Goal: Information Seeking & Learning: Learn about a topic

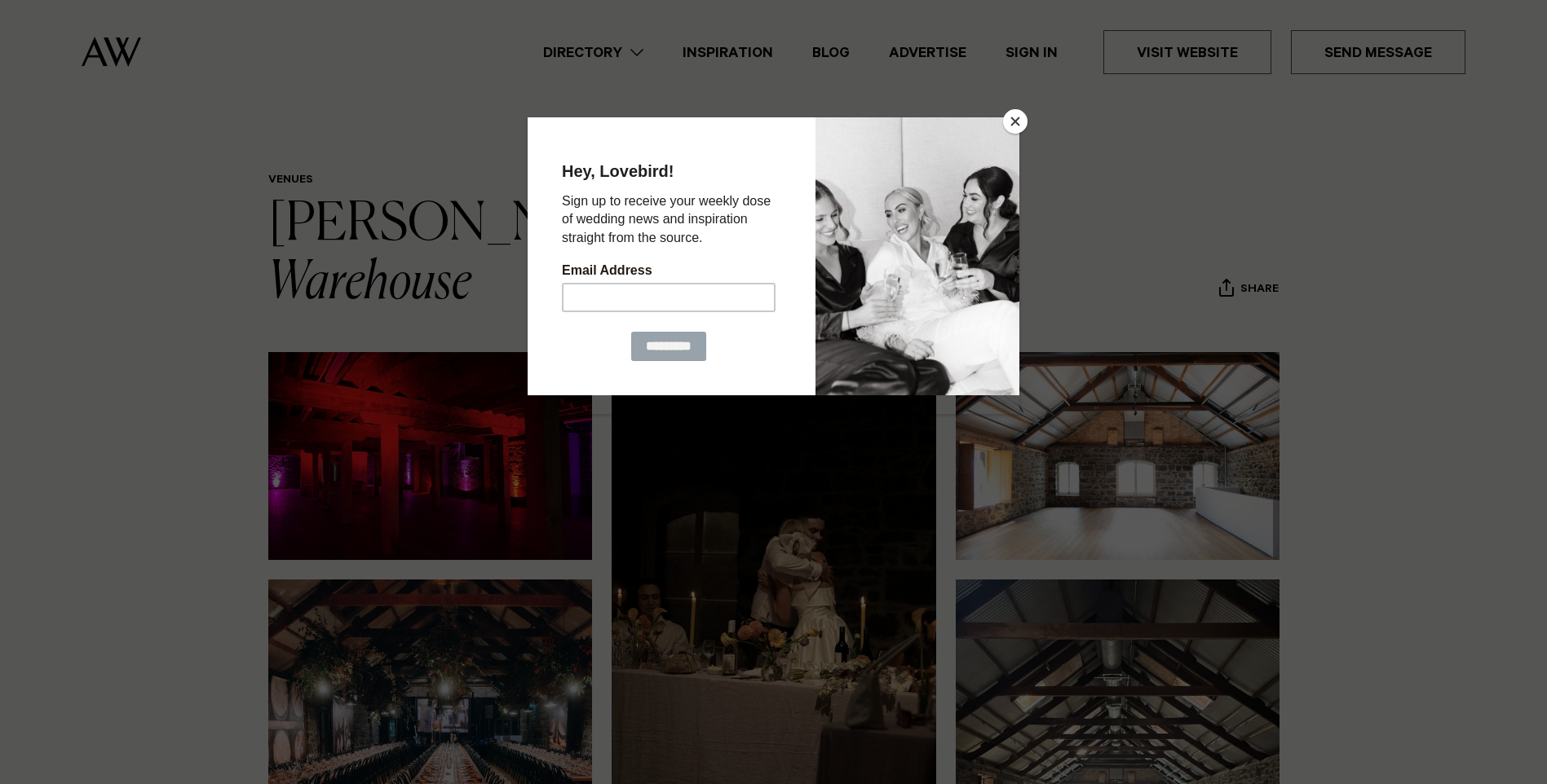
click at [1014, 120] on button "Close" at bounding box center [1014, 121] width 24 height 24
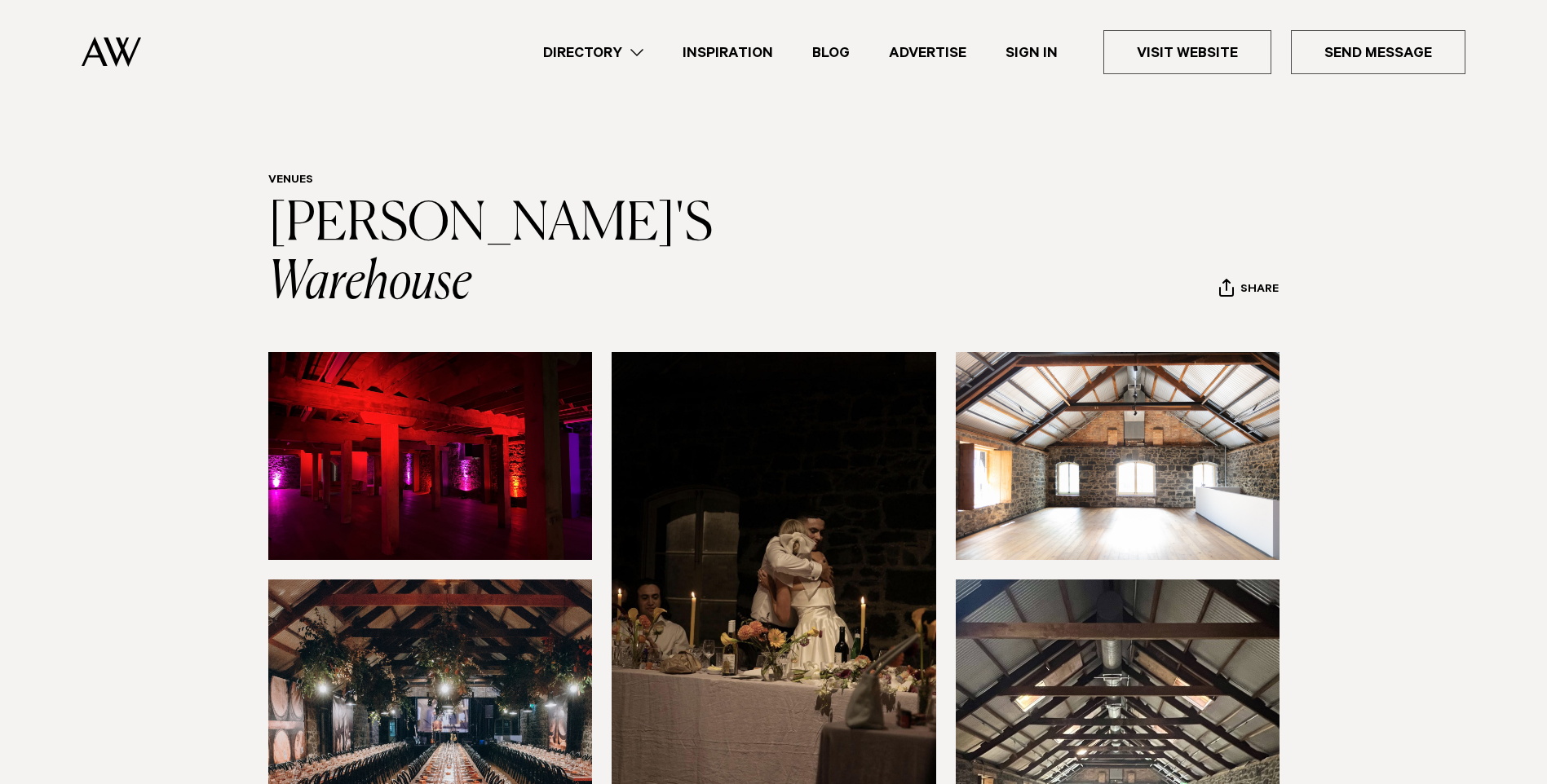
click at [12, 588] on section at bounding box center [774, 717] width 1547 height 731
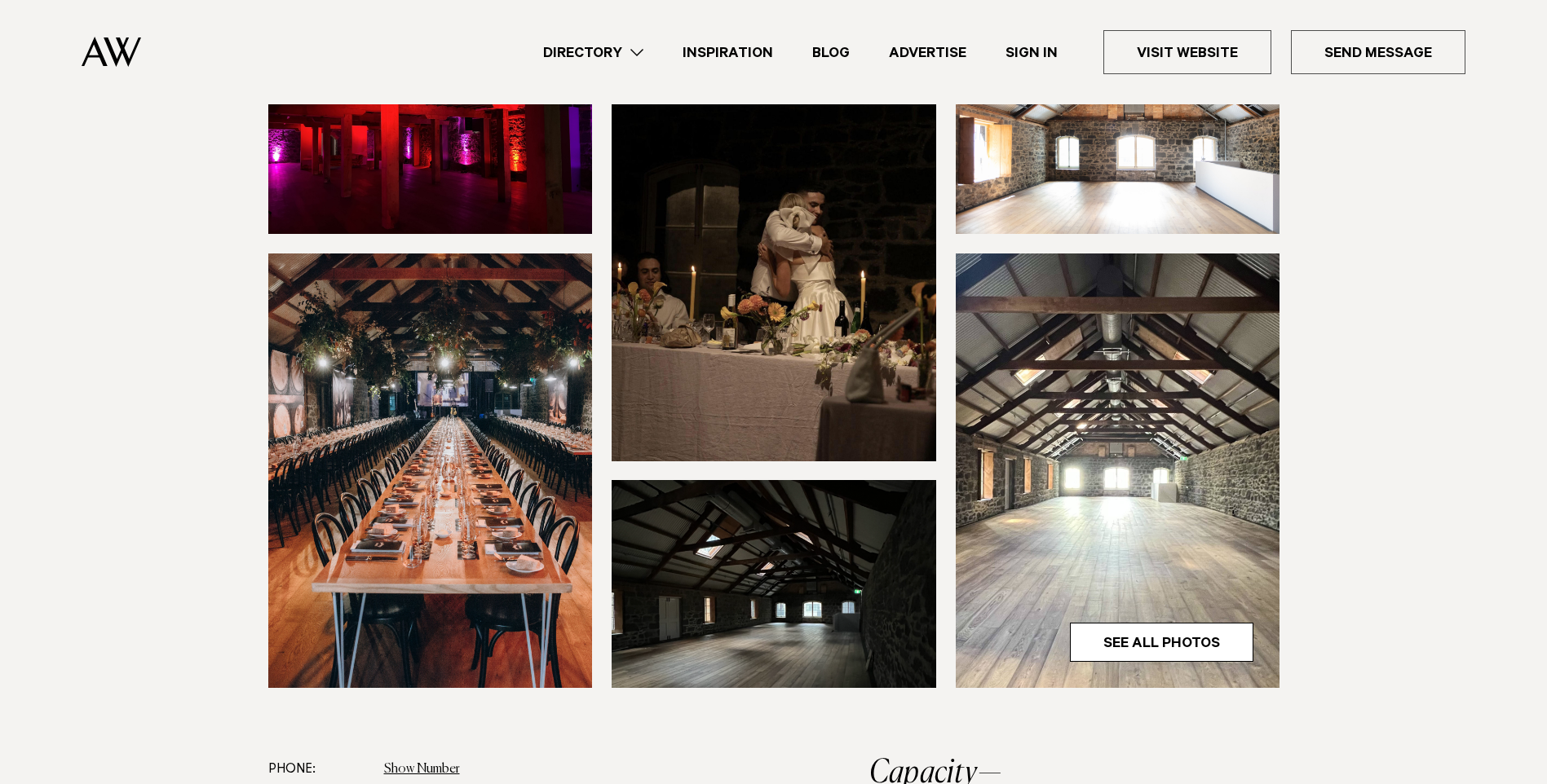
scroll to position [570, 0]
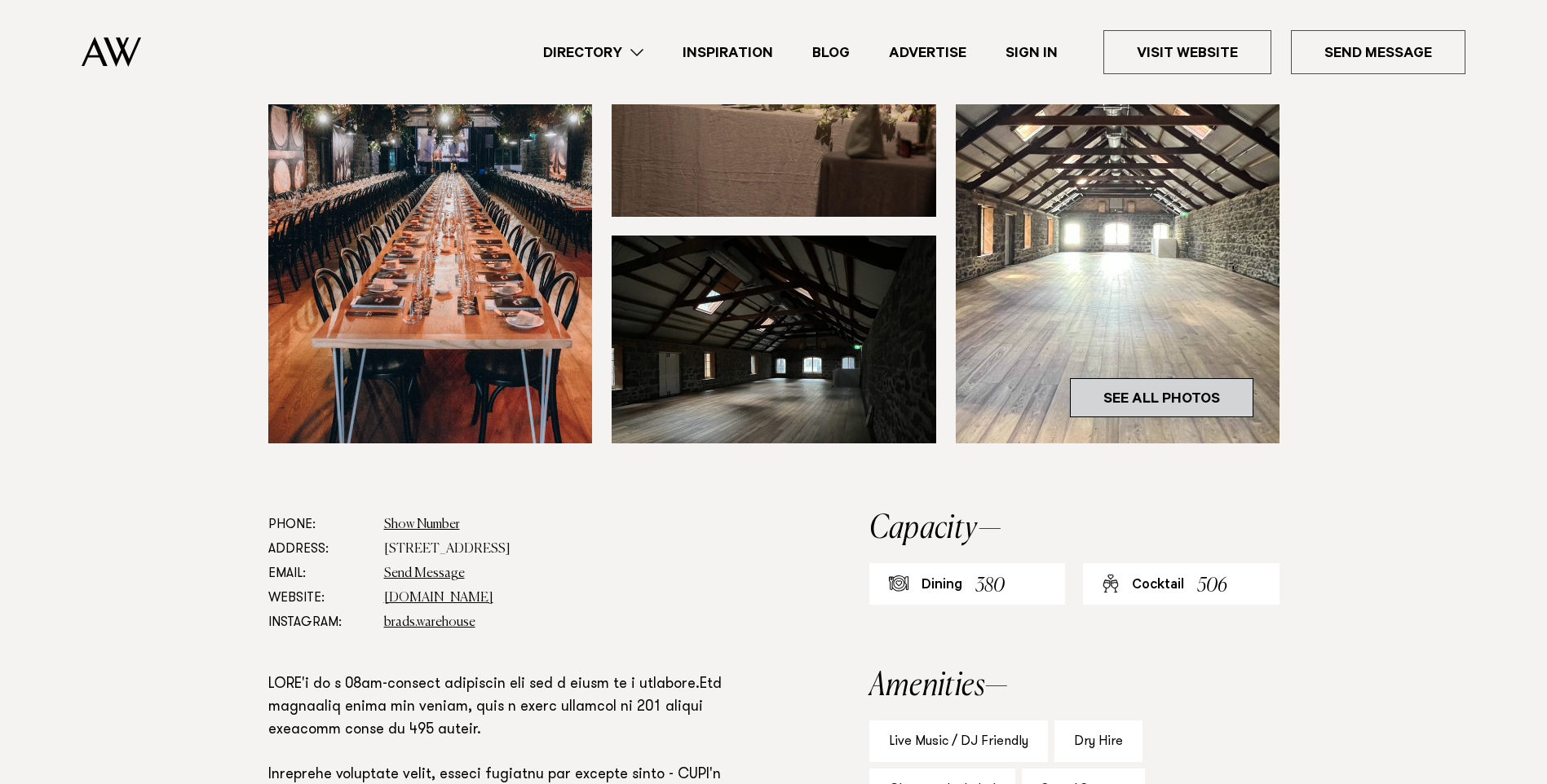
click at [1179, 378] on link "See All Photos" at bounding box center [1161, 397] width 184 height 39
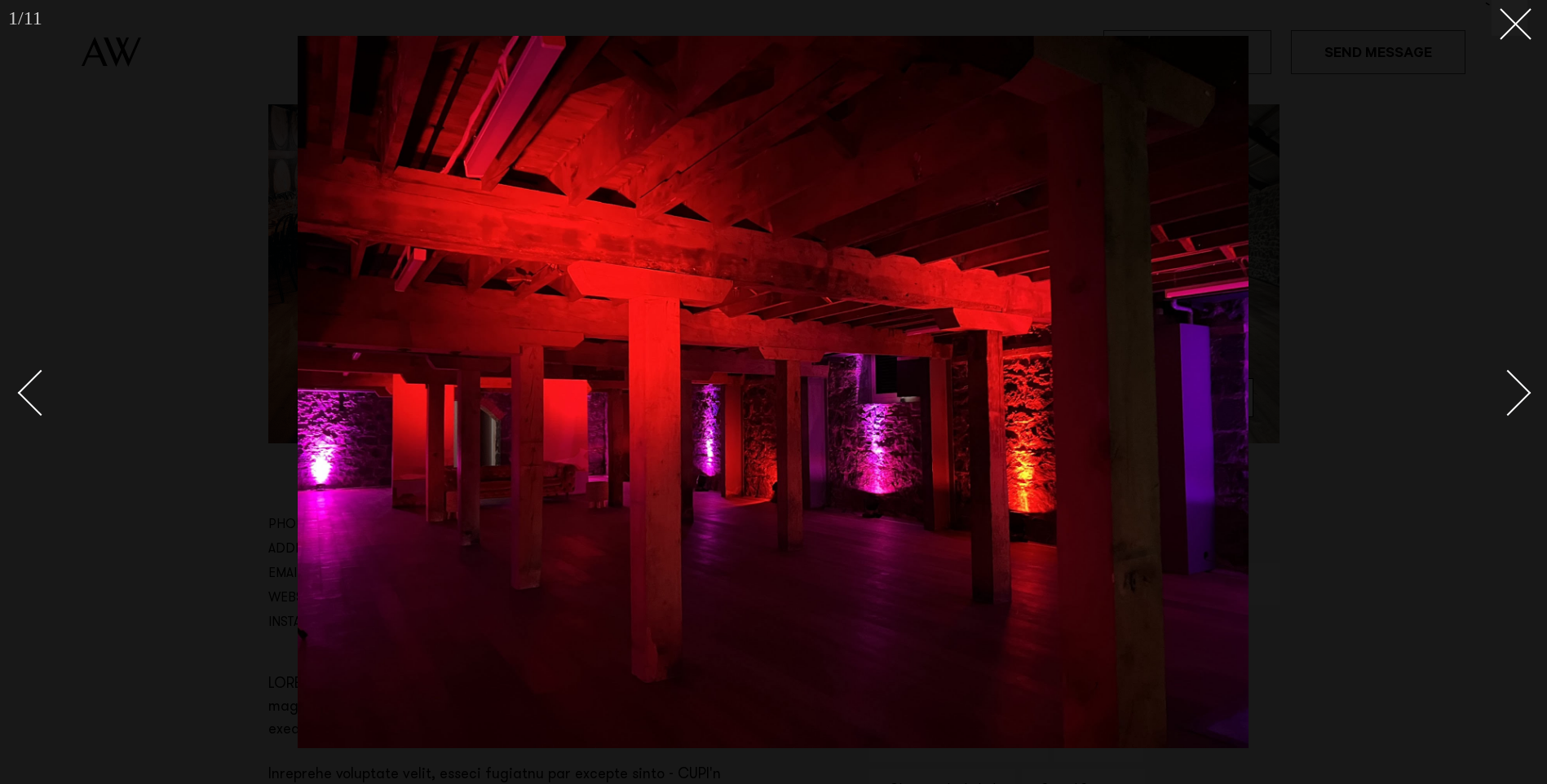
click at [1513, 398] on div "Next slide" at bounding box center [1507, 393] width 46 height 46
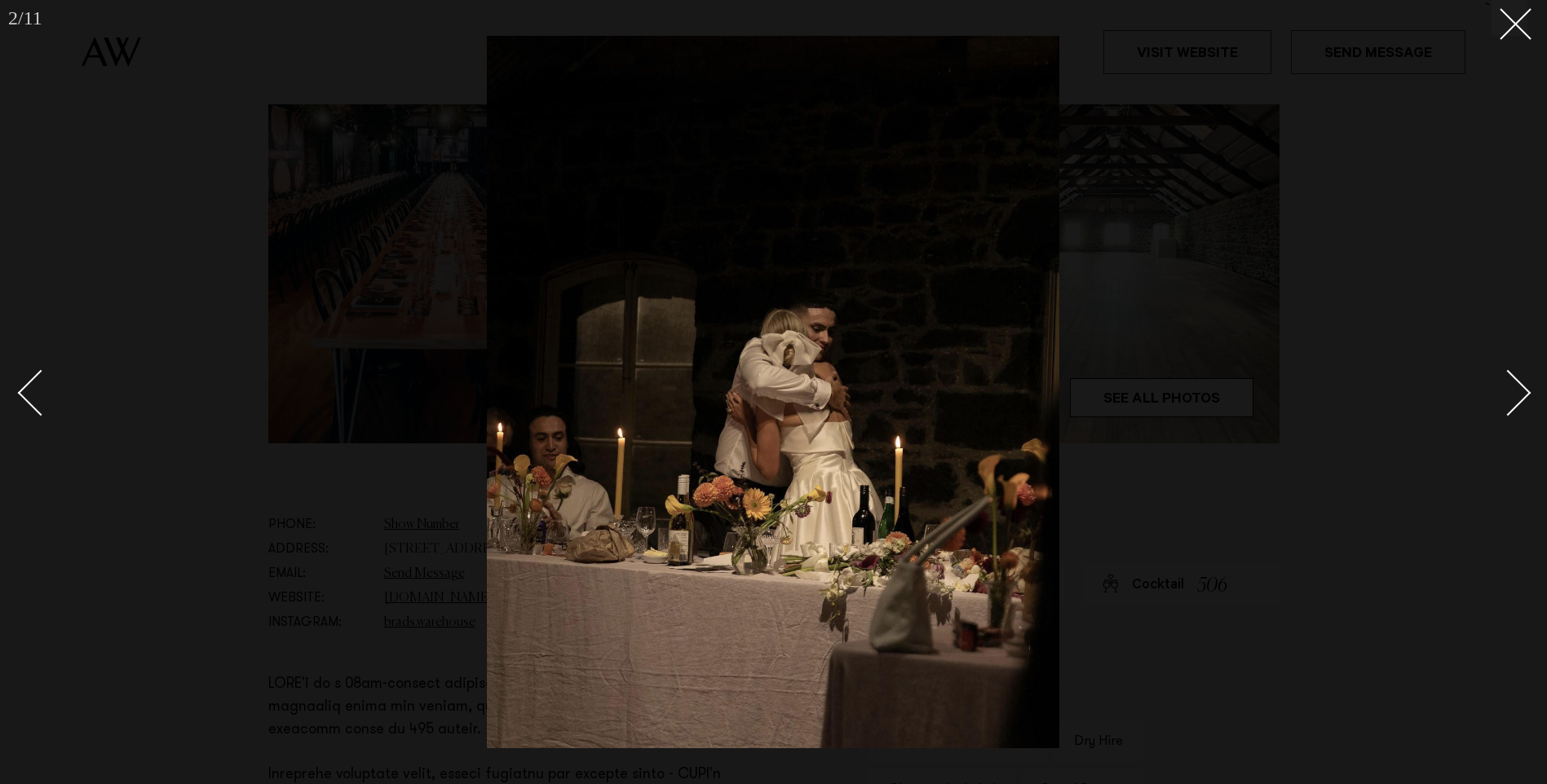
click at [1513, 398] on div "Next slide" at bounding box center [1507, 393] width 46 height 46
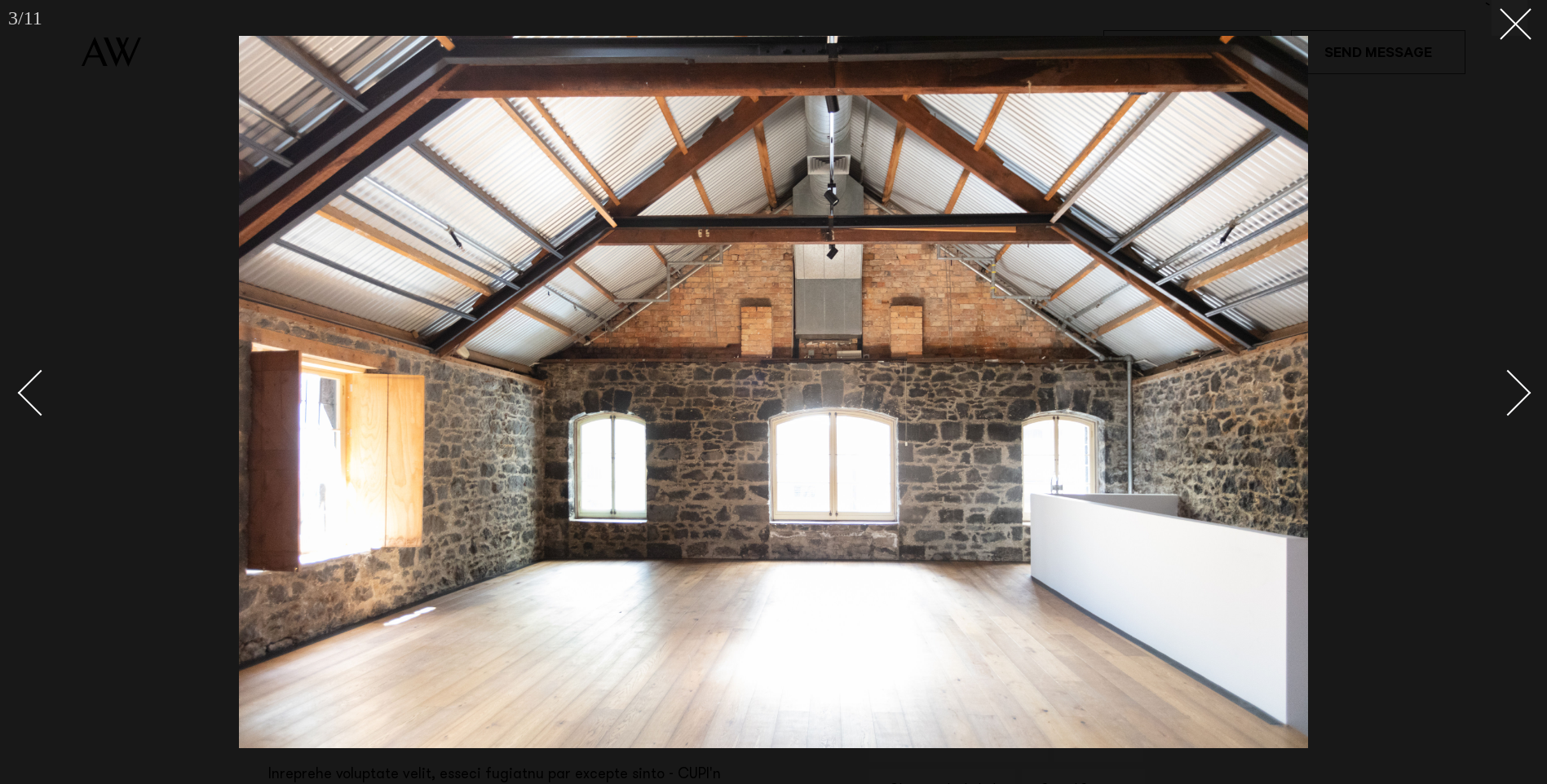
click at [1513, 398] on div "Next slide" at bounding box center [1507, 393] width 46 height 46
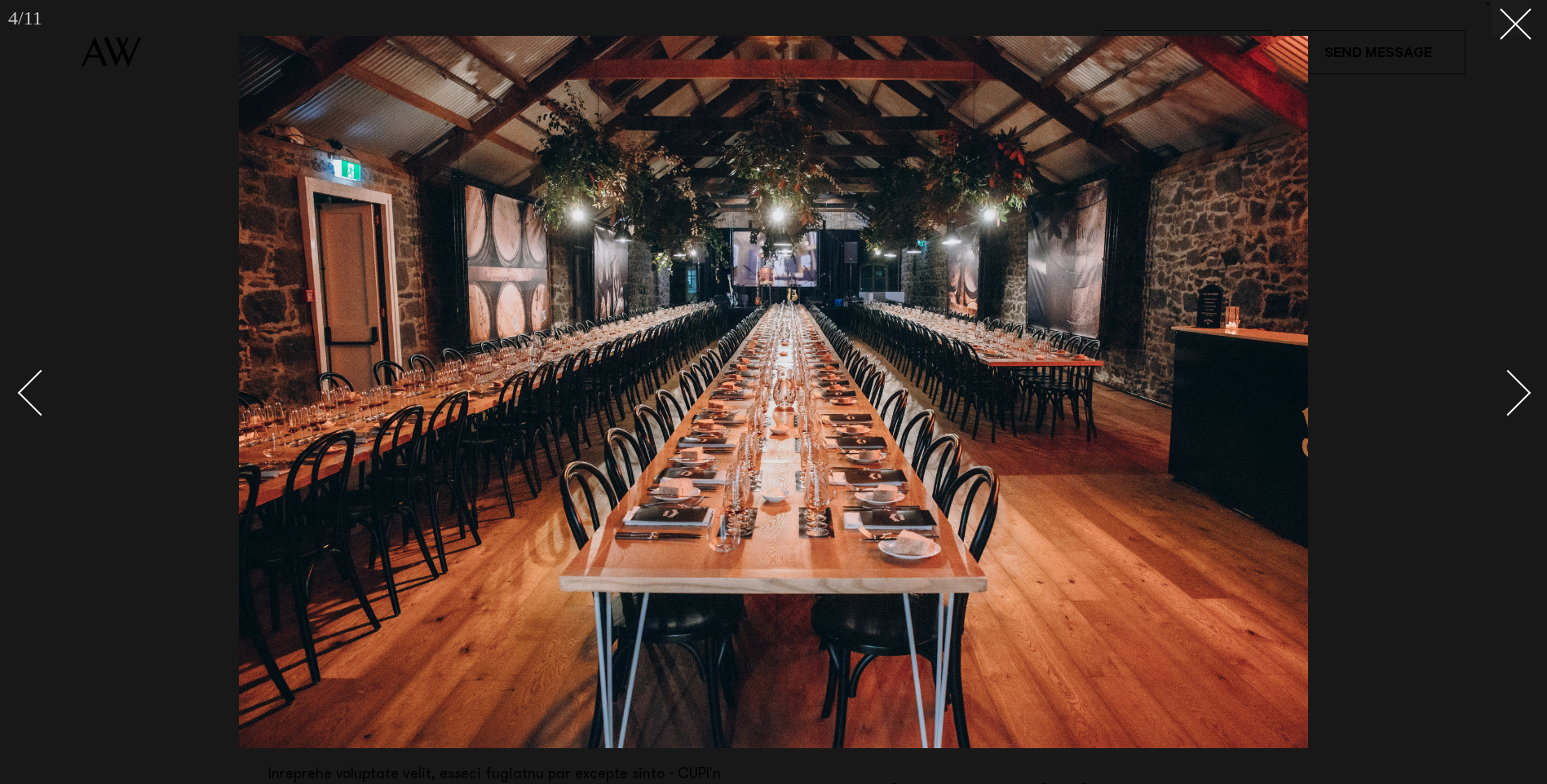
click at [1513, 398] on div "Next slide" at bounding box center [1507, 393] width 46 height 46
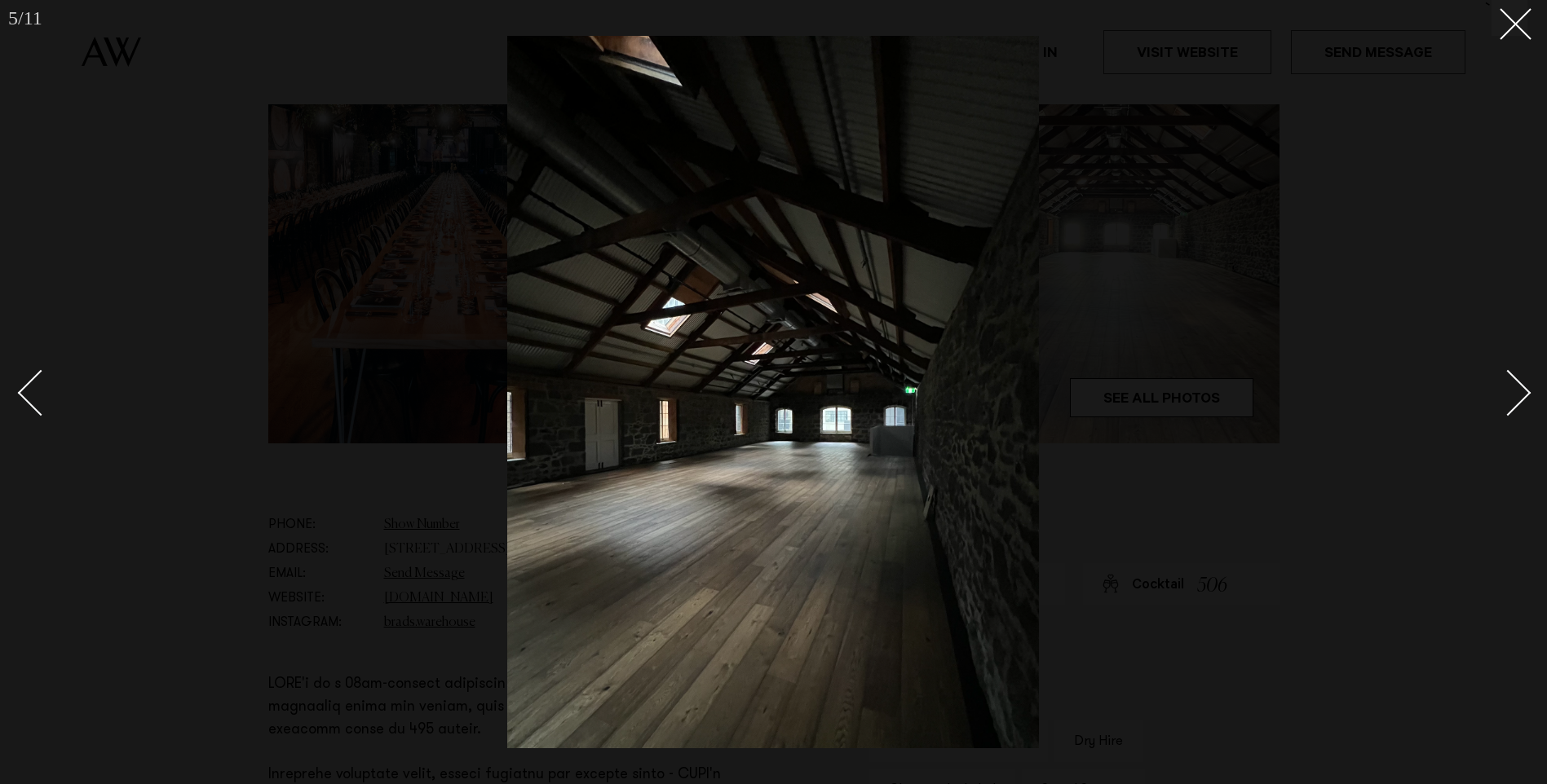
click at [1513, 398] on div "Next slide" at bounding box center [1507, 393] width 46 height 46
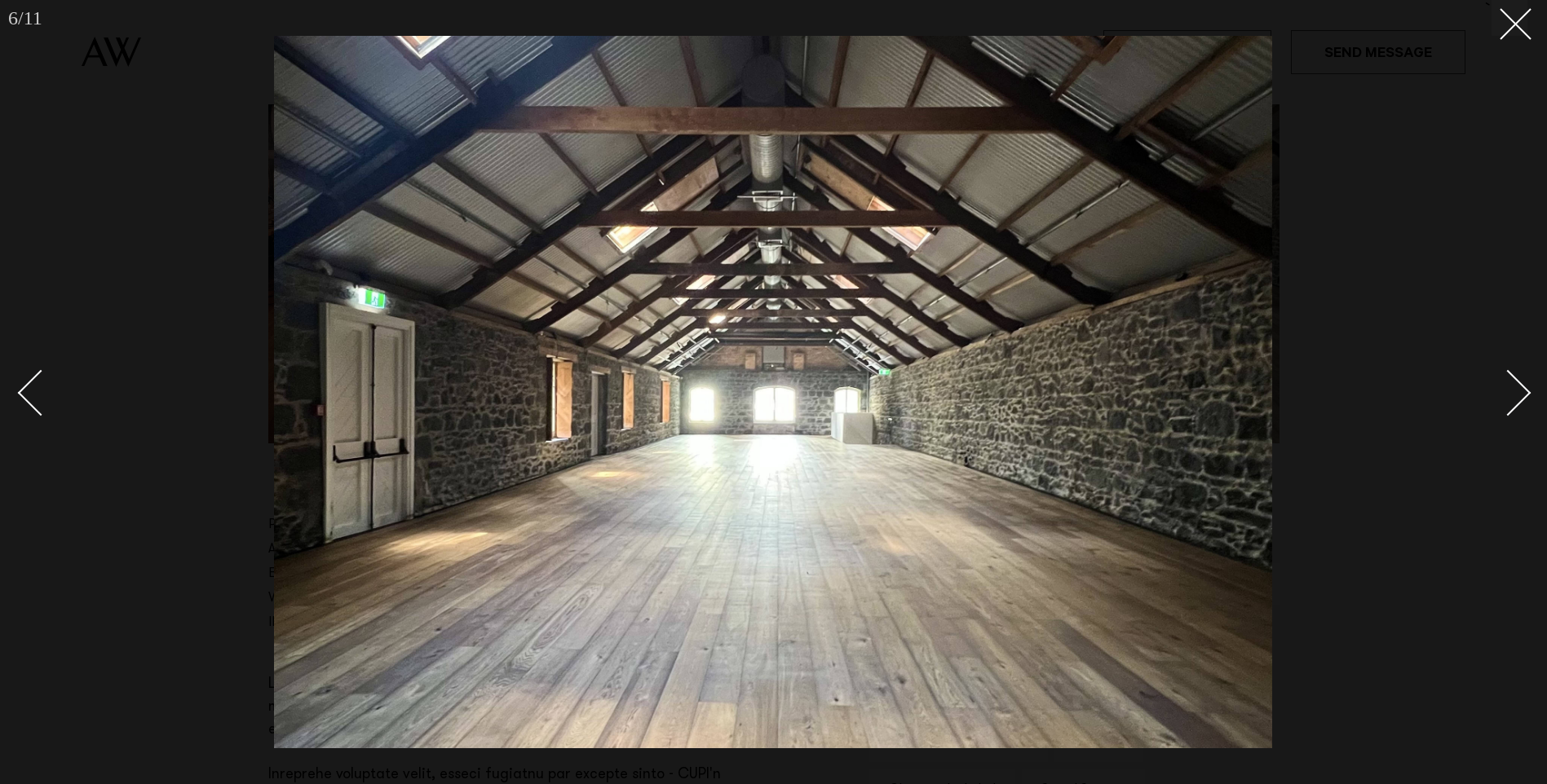
click at [1513, 398] on div "Next slide" at bounding box center [1507, 393] width 46 height 46
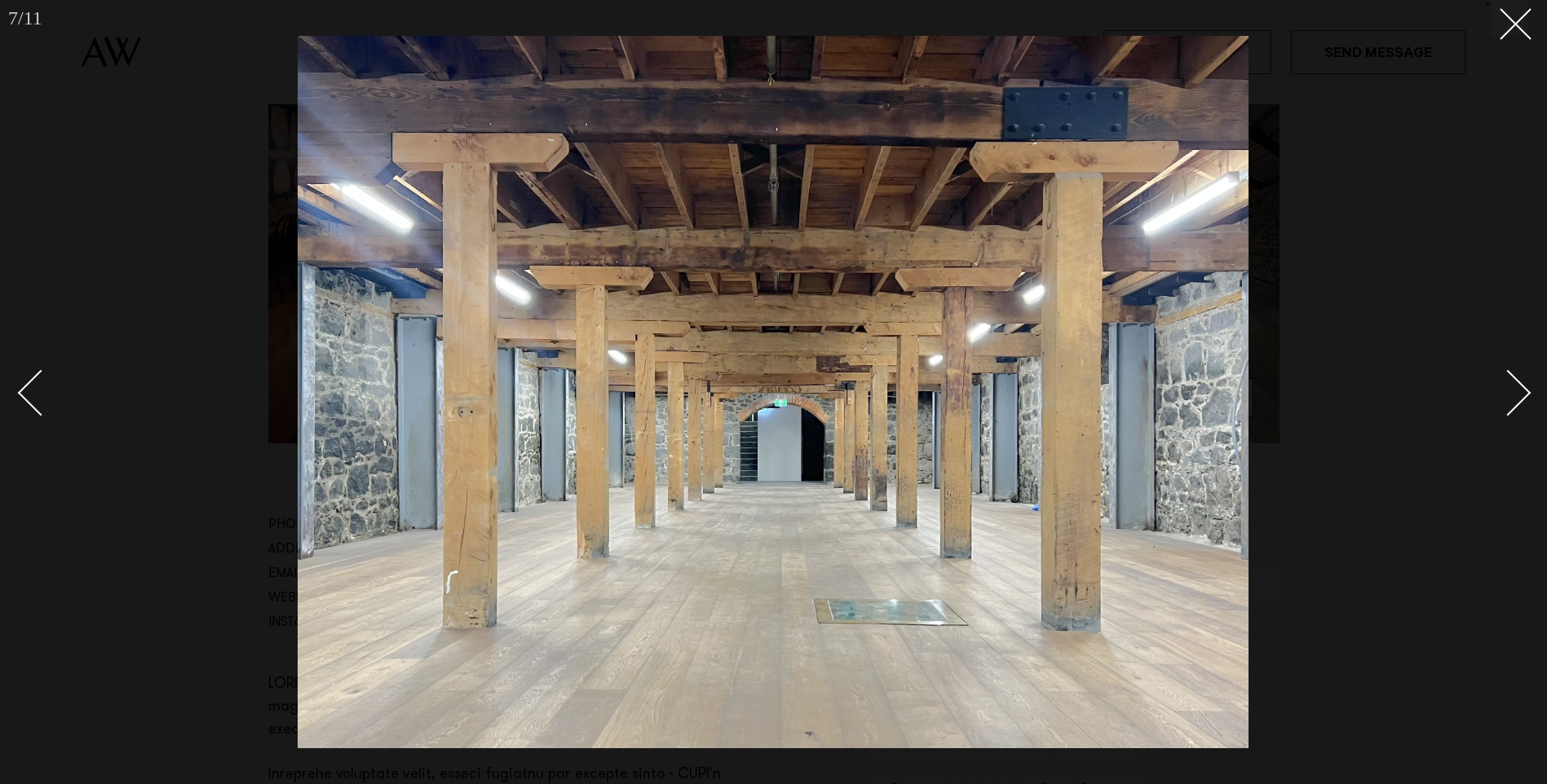
click at [1513, 398] on div "Next slide" at bounding box center [1507, 393] width 46 height 46
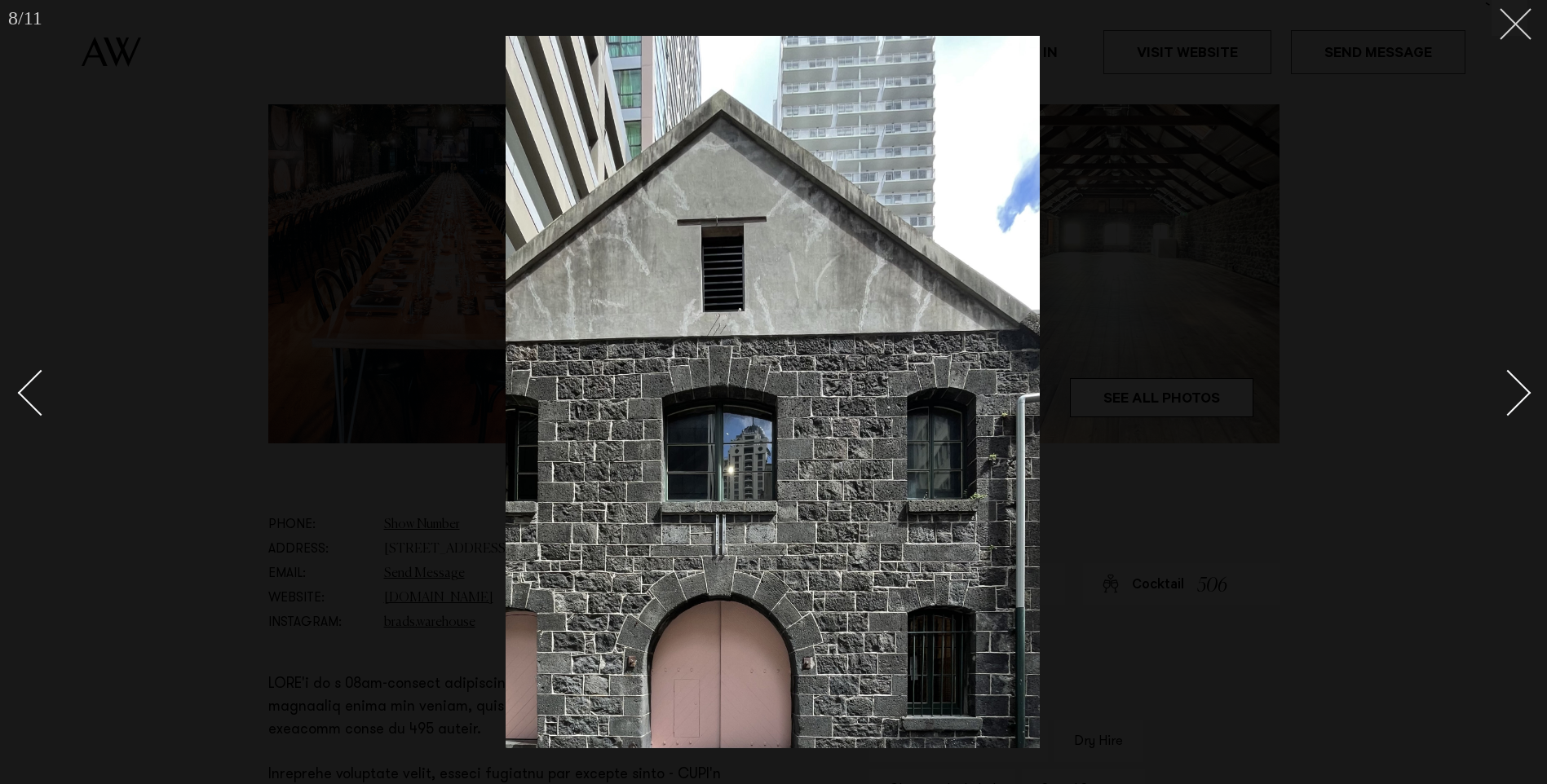
click at [1515, 25] on line at bounding box center [1514, 24] width 30 height 30
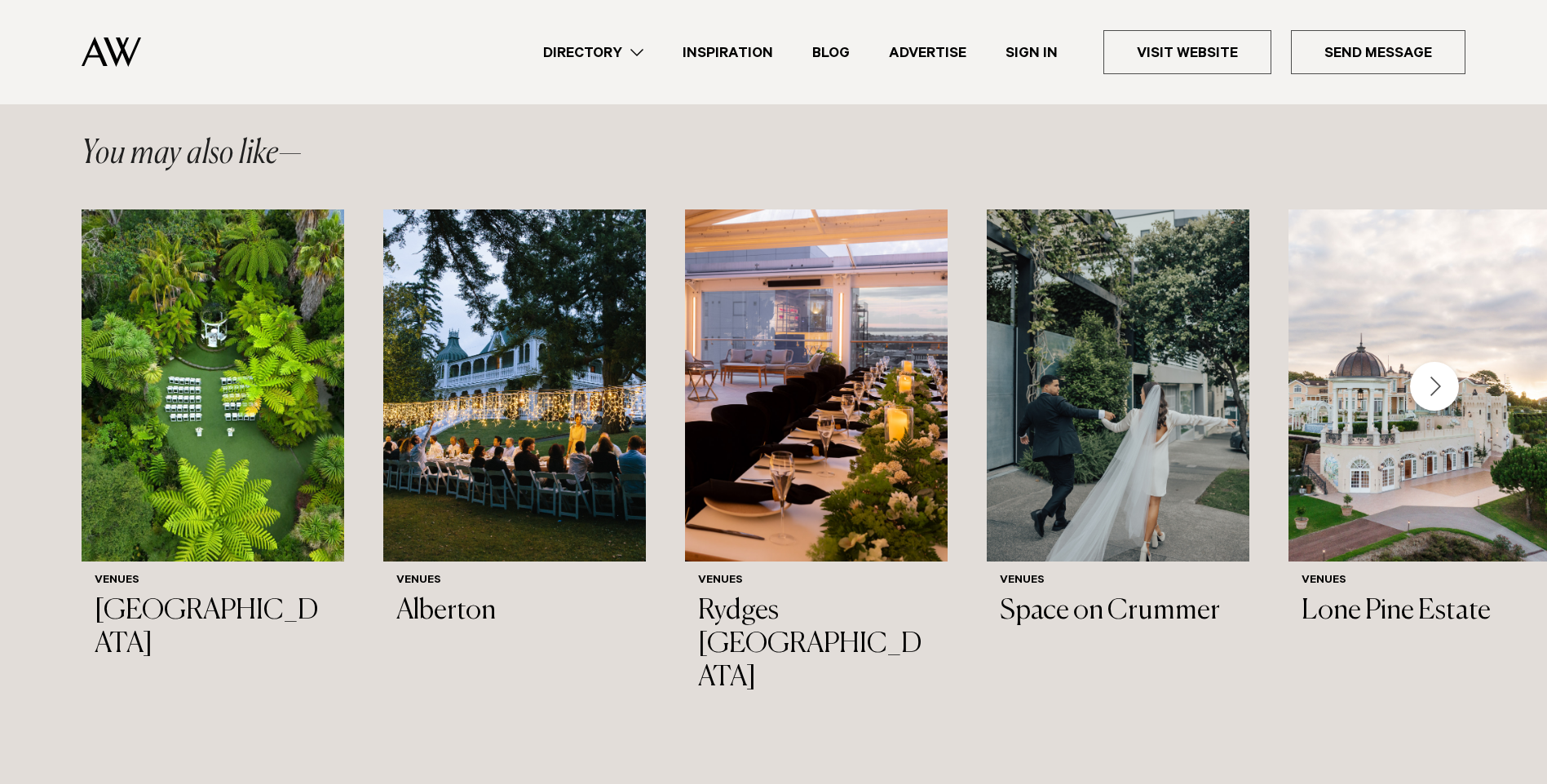
scroll to position [1955, 0]
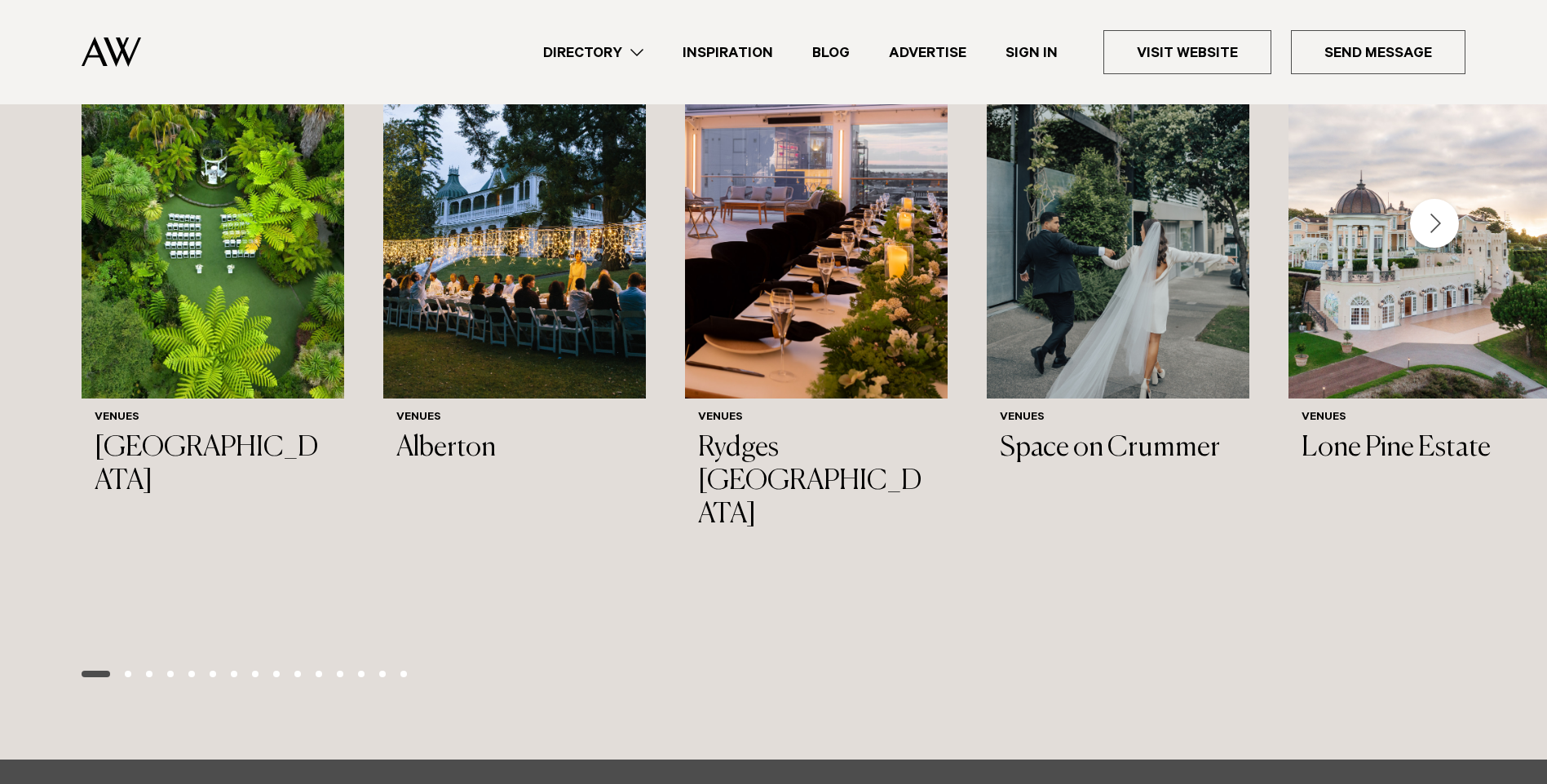
click at [0, 0] on slot "Venues Tui Hills Venues Alberton Venues Rydges Auckland Venues Space on Crummer…" at bounding box center [0, 0] width 0 height 0
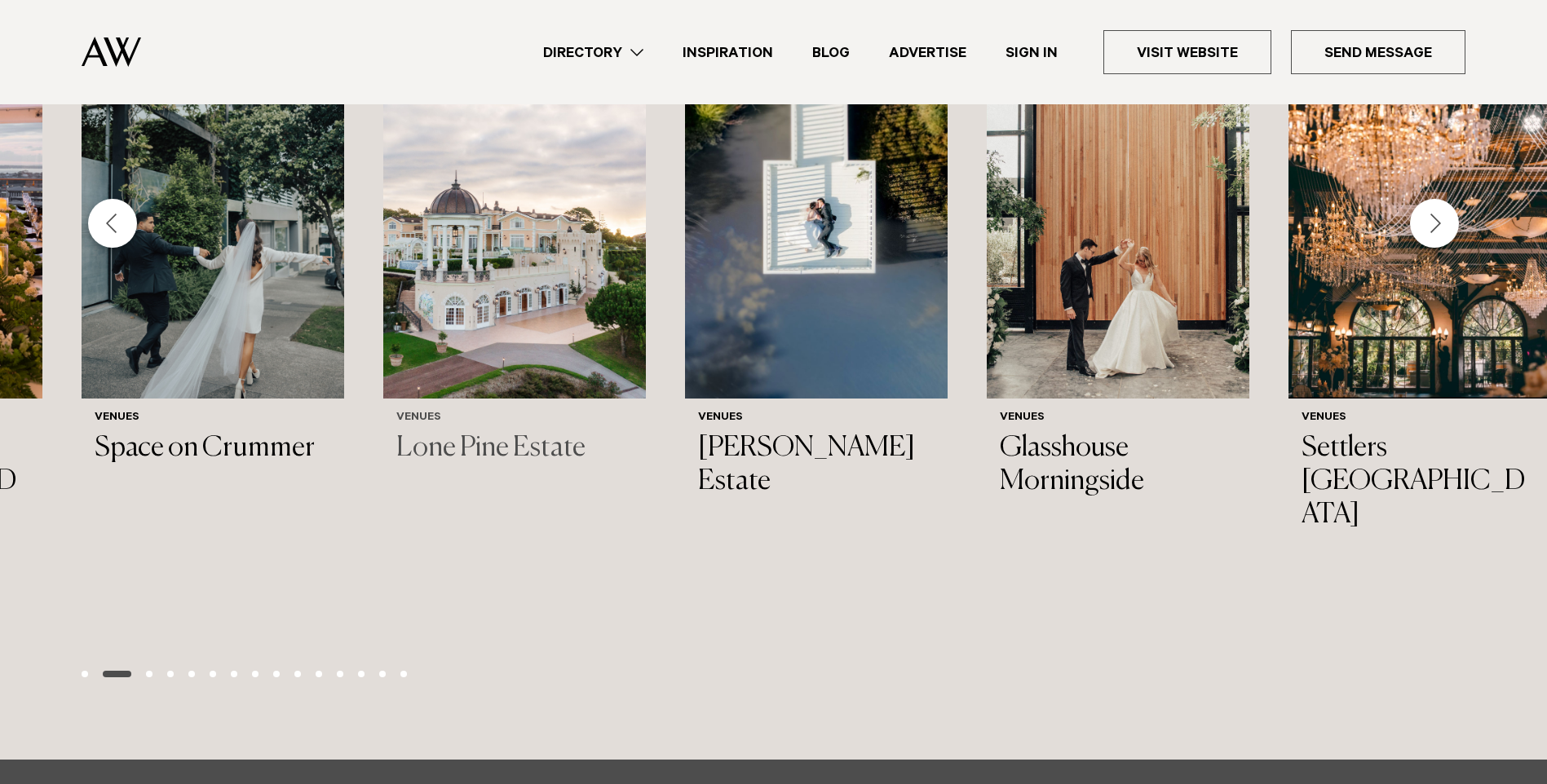
click at [503, 208] on img "5 / 44" at bounding box center [514, 222] width 263 height 352
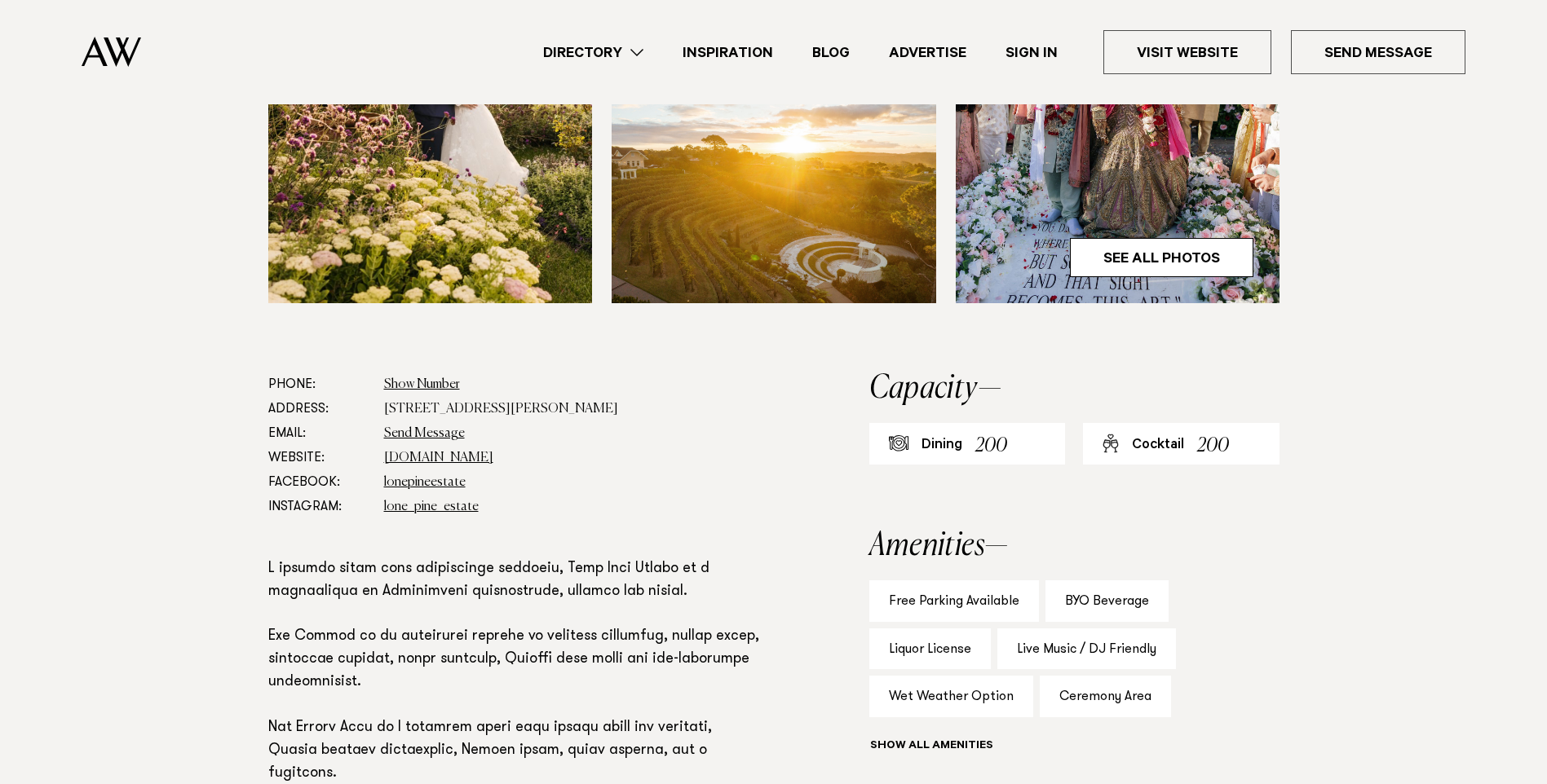
scroll to position [978, 0]
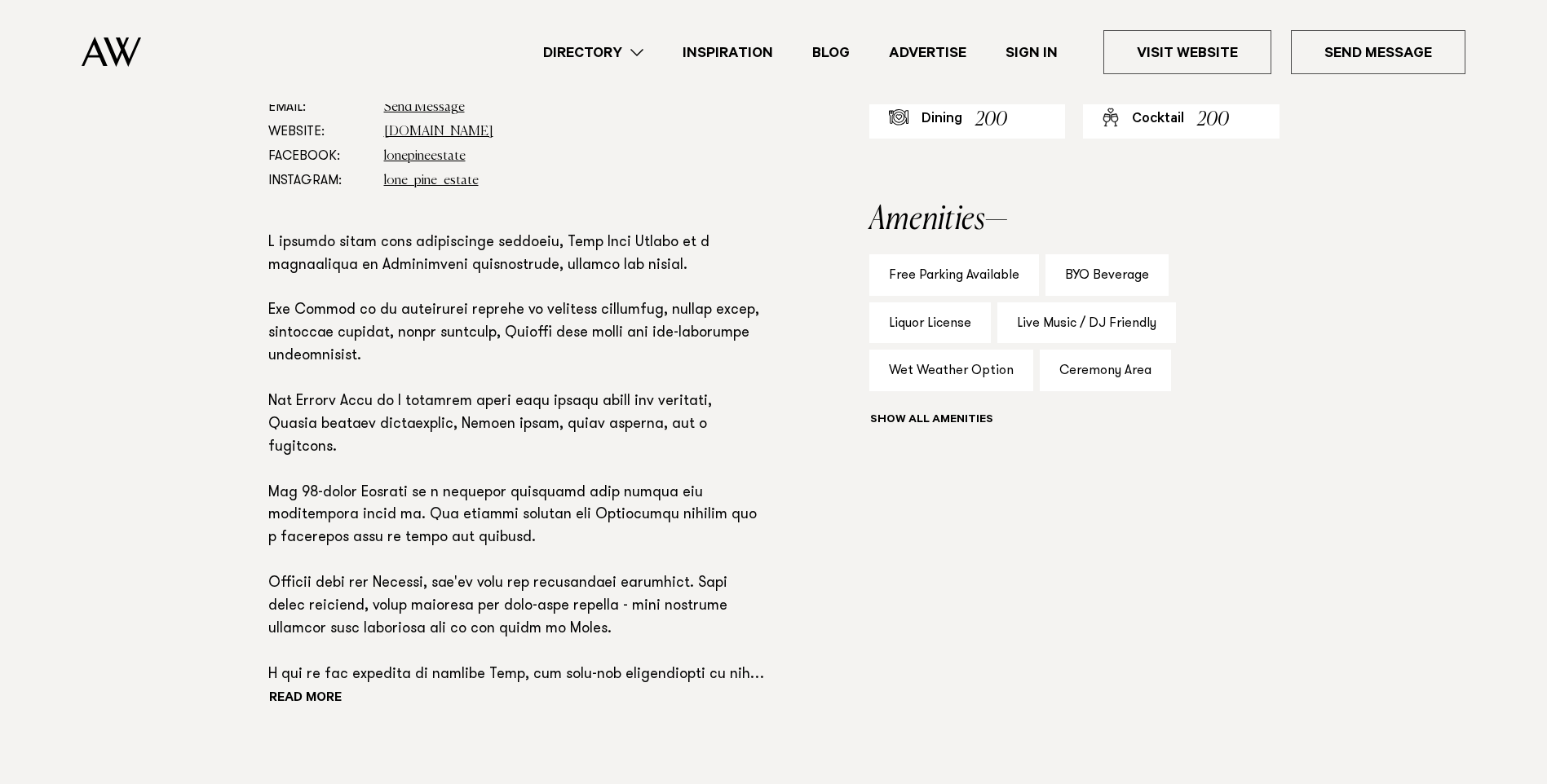
click at [111, 269] on section "Phone: Show Number [PHONE_NUMBER] Address: [STREET_ADDRESS][PERSON_NAME] Email:…" at bounding box center [774, 413] width 1547 height 734
